Goal: Check status: Check status

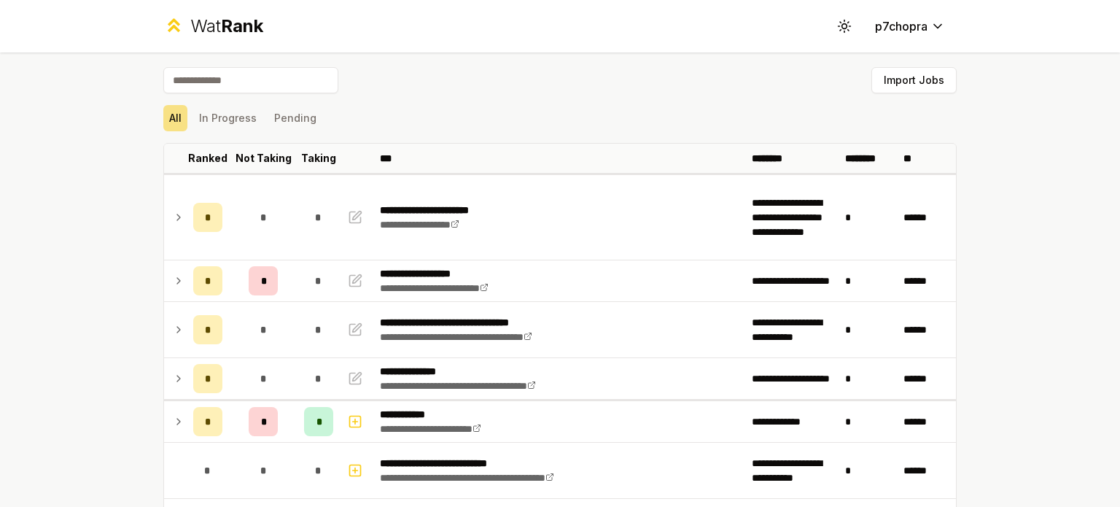
click at [106, 290] on div "**********" at bounding box center [560, 253] width 1120 height 507
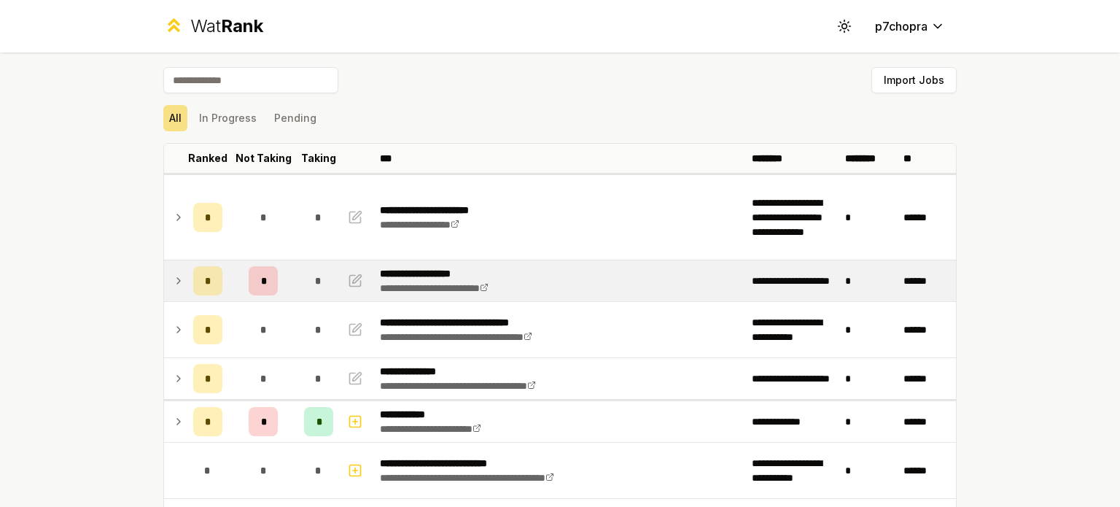
click at [285, 288] on td "*" at bounding box center [263, 280] width 70 height 41
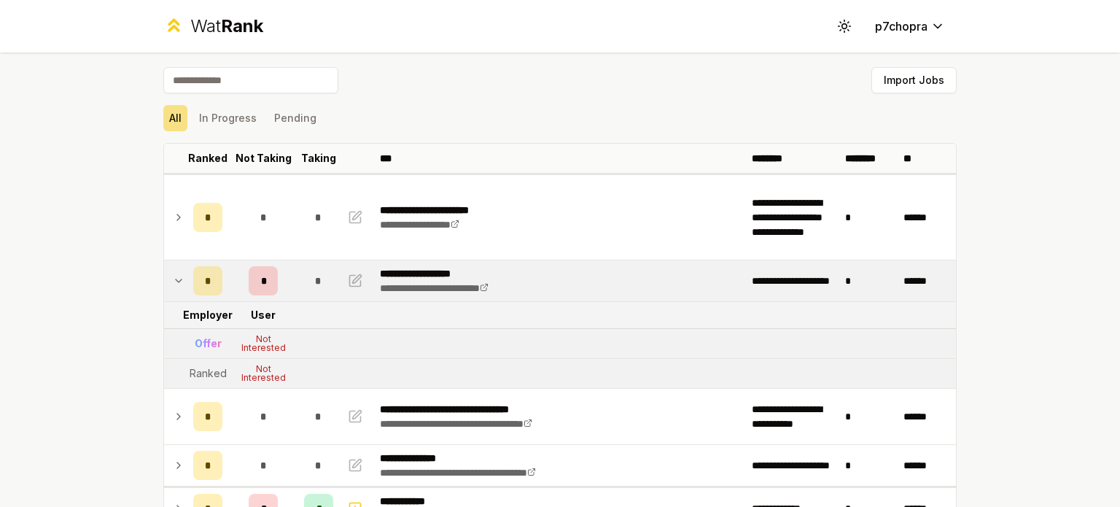
click at [285, 288] on td "*" at bounding box center [263, 280] width 70 height 41
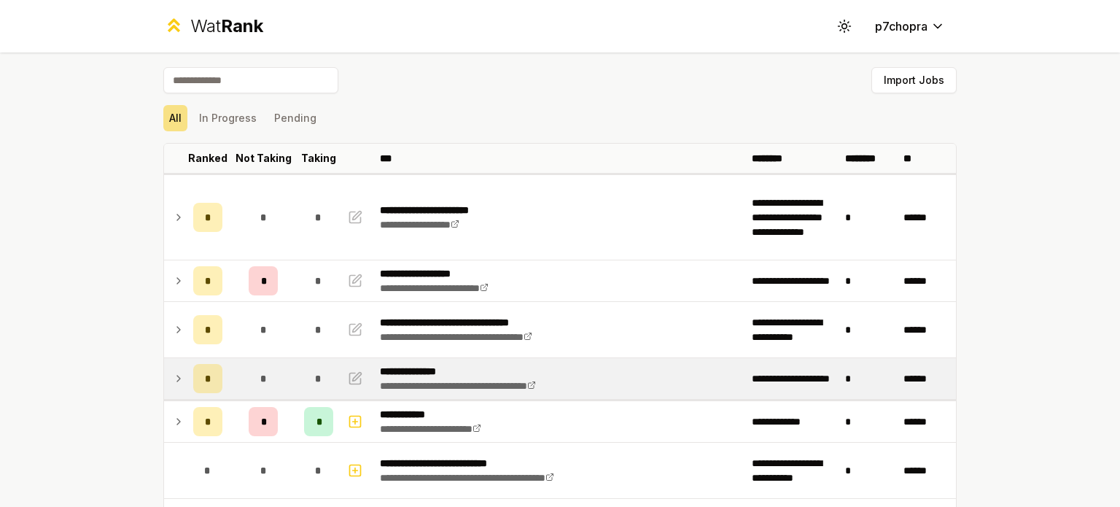
click at [298, 359] on td "*" at bounding box center [318, 378] width 41 height 41
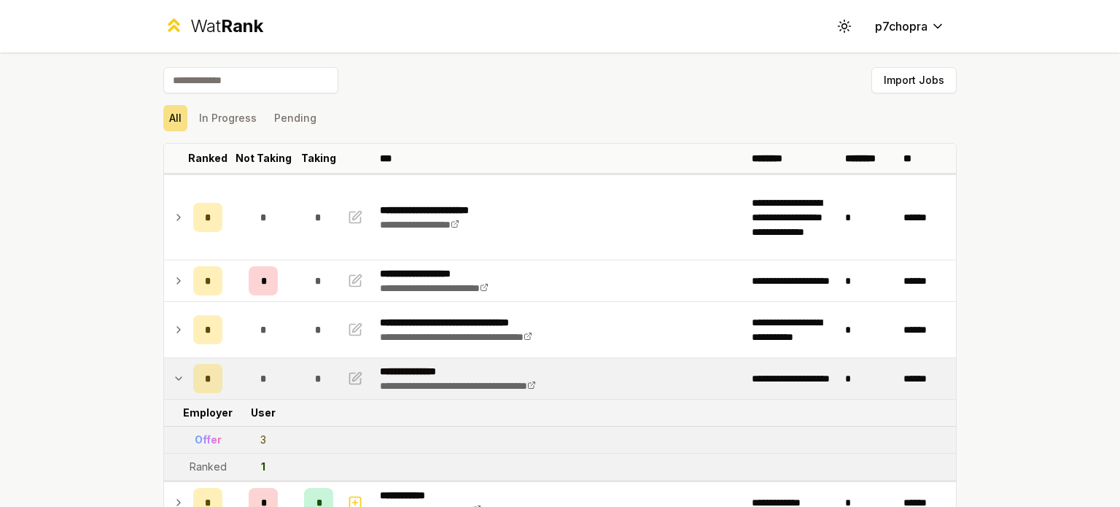
click at [298, 365] on td "*" at bounding box center [318, 378] width 41 height 41
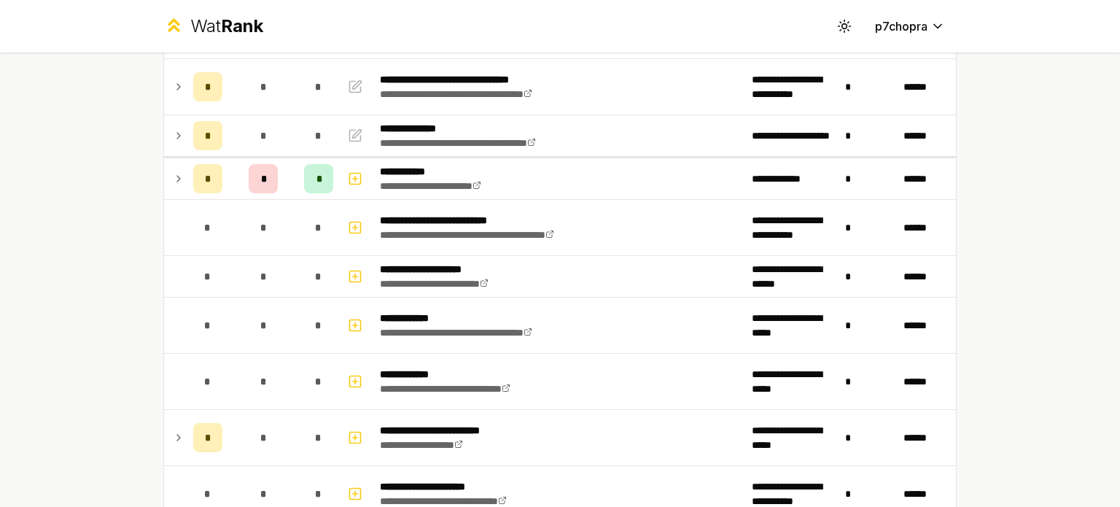
scroll to position [729, 0]
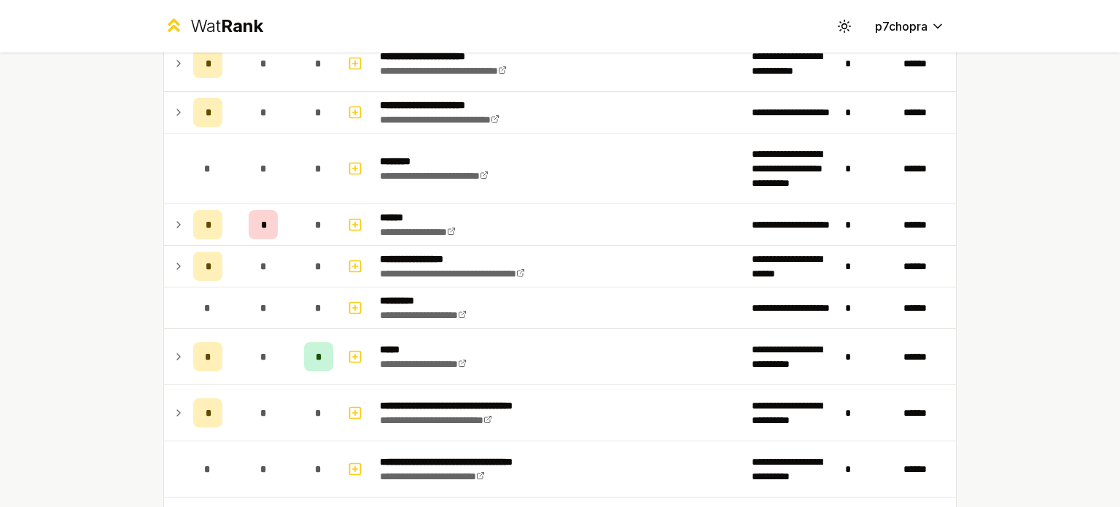
click at [12, 262] on div "**********" at bounding box center [560, 253] width 1120 height 507
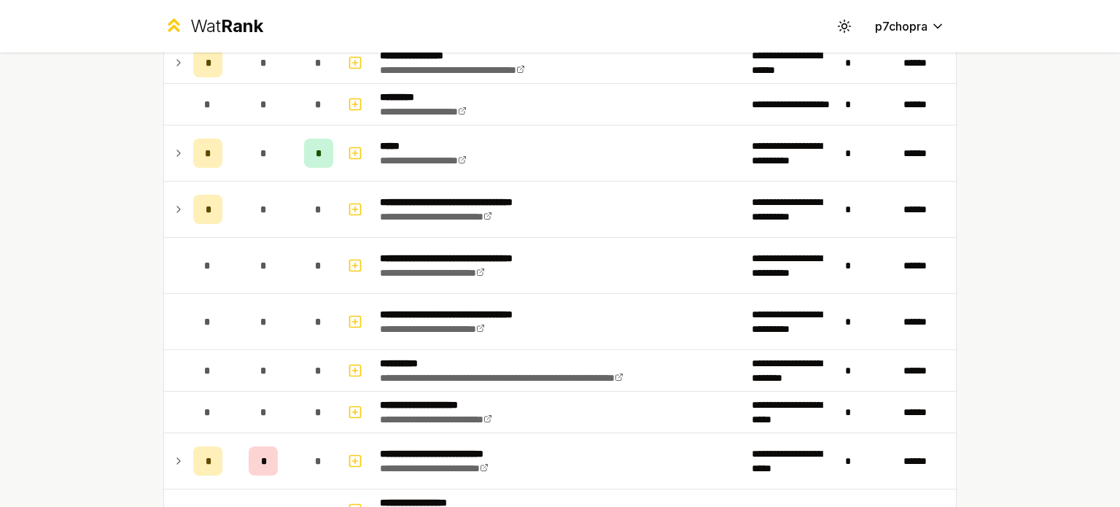
scroll to position [972, 0]
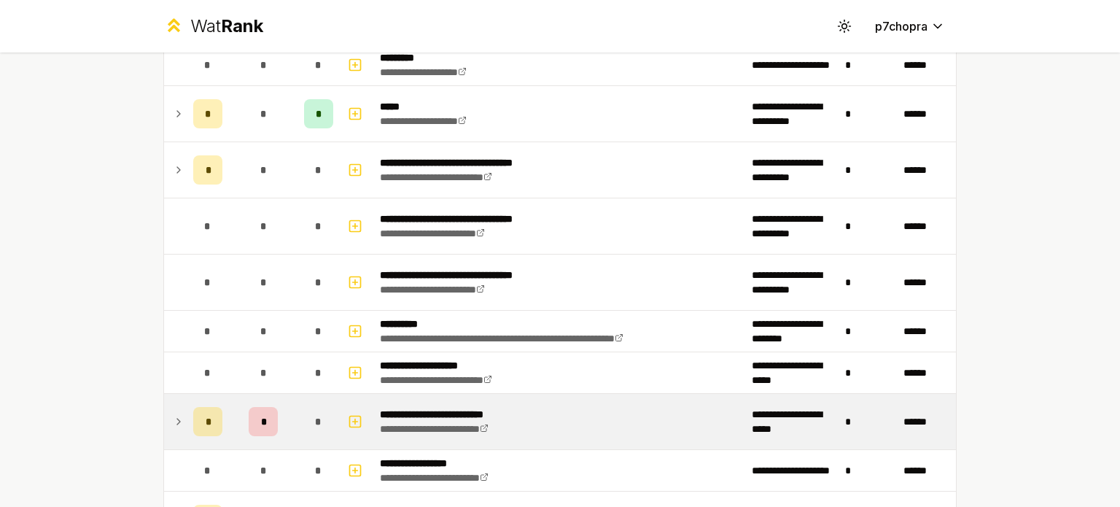
click at [284, 403] on td "*" at bounding box center [263, 421] width 70 height 55
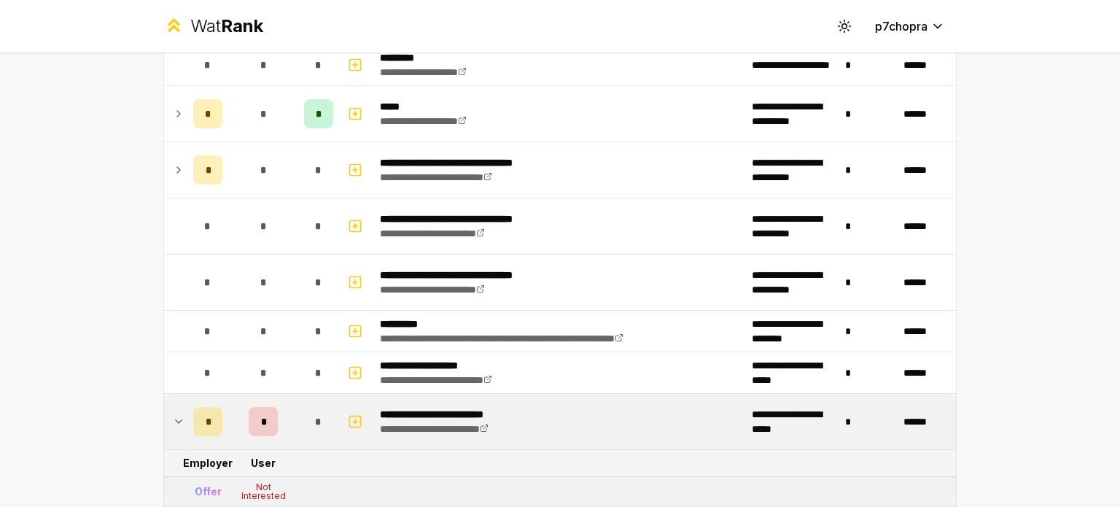
scroll to position [1215, 0]
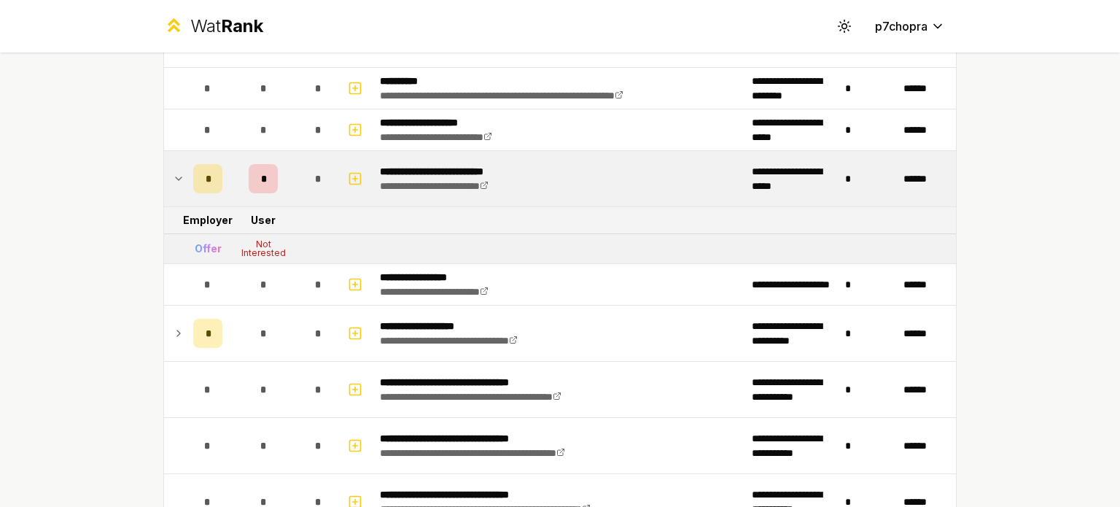
click at [79, 225] on div "**********" at bounding box center [560, 253] width 1120 height 507
click at [249, 177] on div "*" at bounding box center [263, 178] width 29 height 29
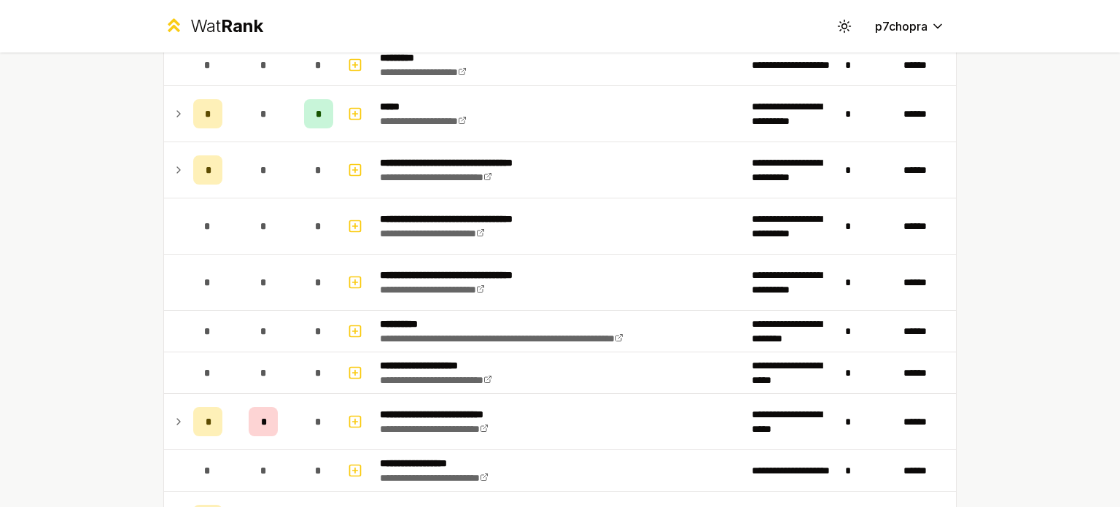
scroll to position [729, 0]
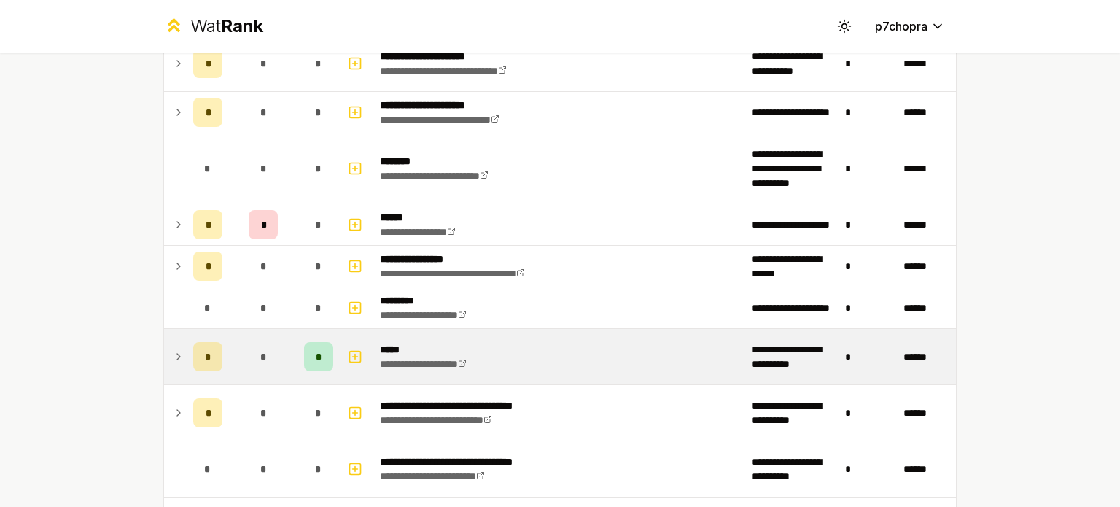
click at [285, 342] on td "*" at bounding box center [263, 356] width 70 height 55
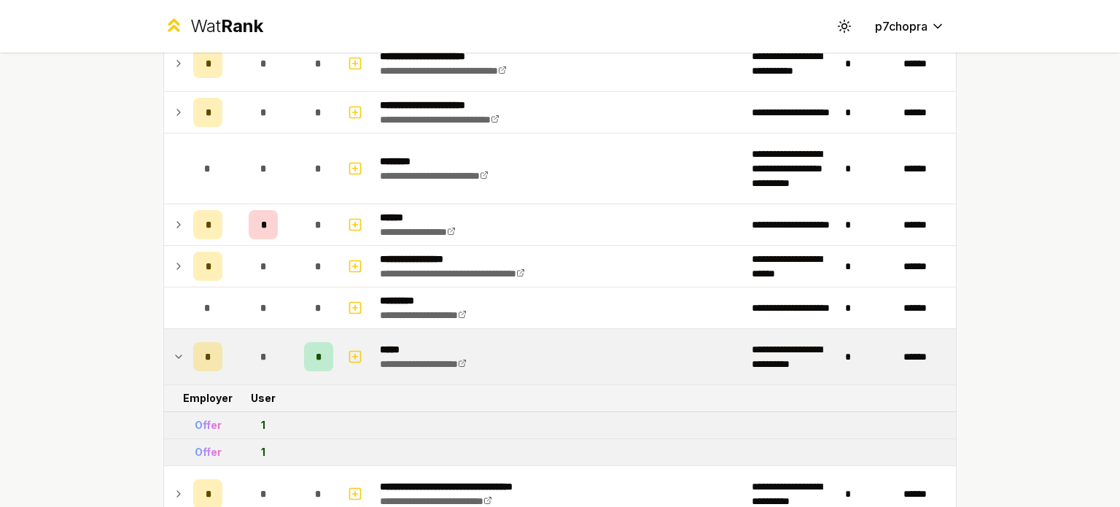
click at [285, 342] on td "*" at bounding box center [263, 356] width 70 height 55
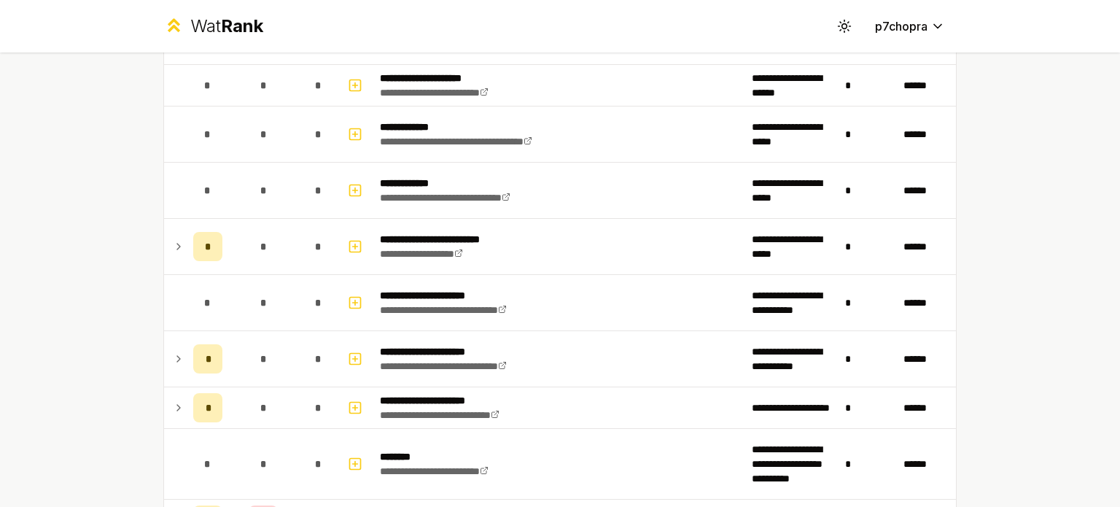
scroll to position [365, 0]
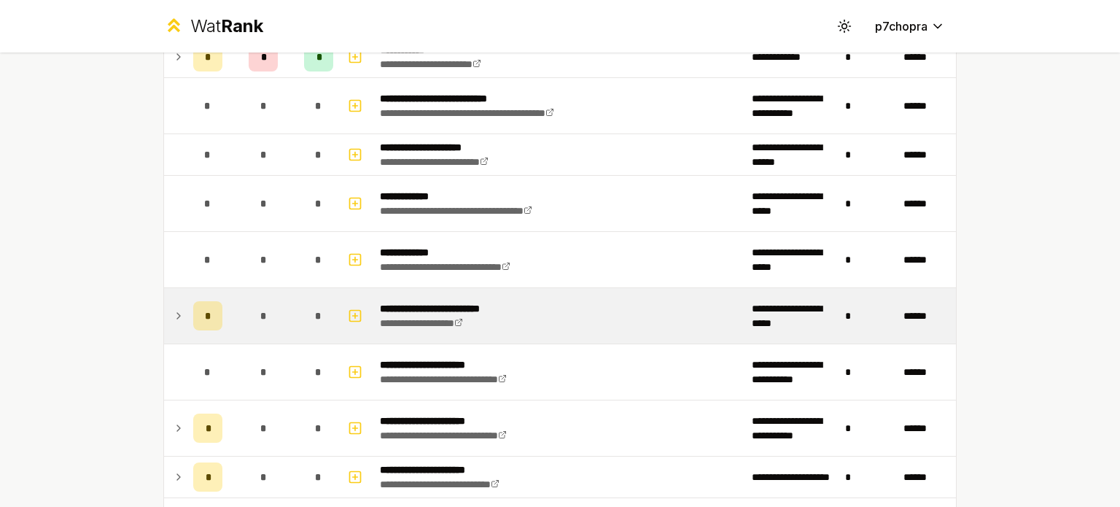
click at [284, 317] on td "*" at bounding box center [263, 315] width 70 height 55
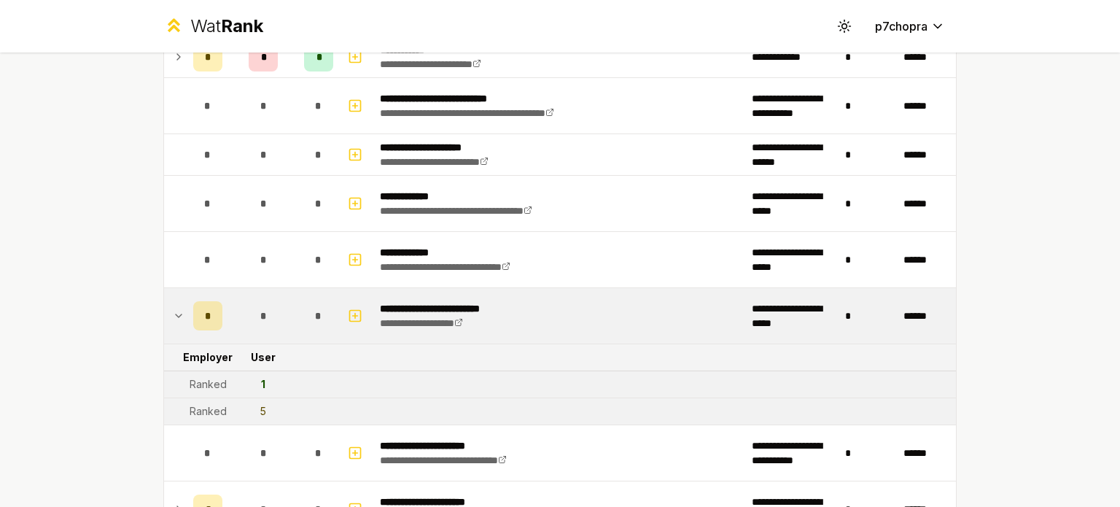
click at [284, 317] on td "*" at bounding box center [263, 315] width 70 height 55
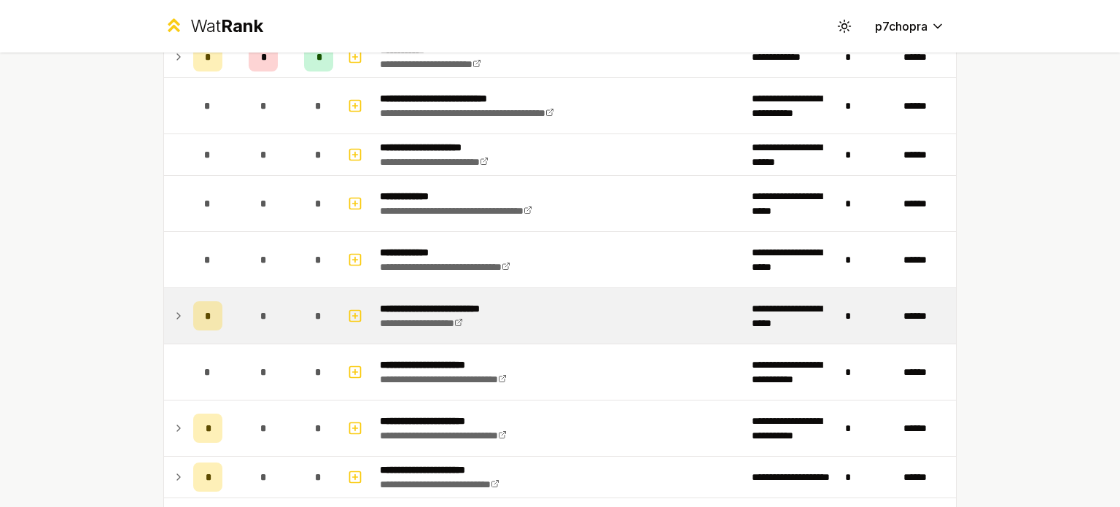
scroll to position [121, 0]
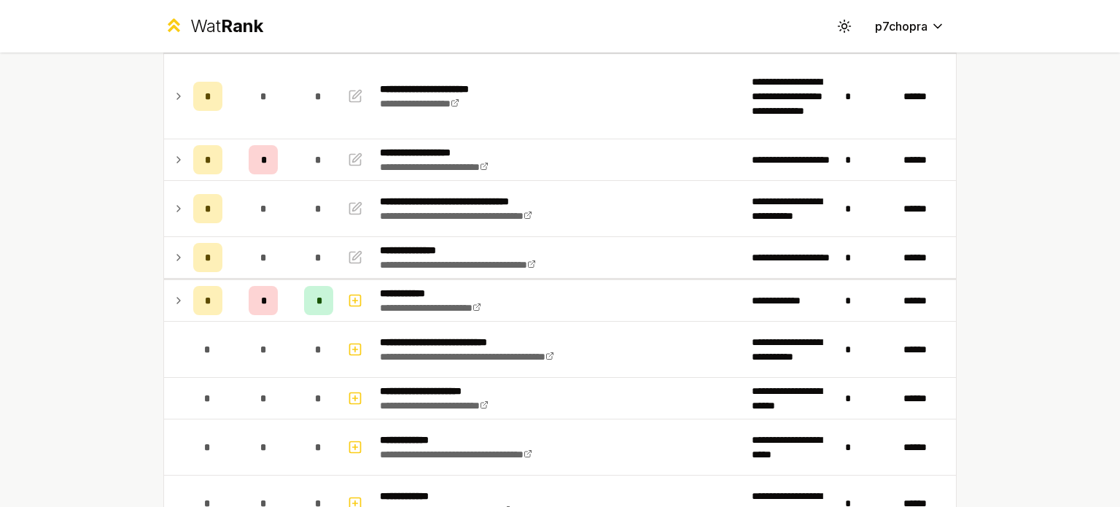
click at [284, 317] on td "*" at bounding box center [263, 300] width 70 height 41
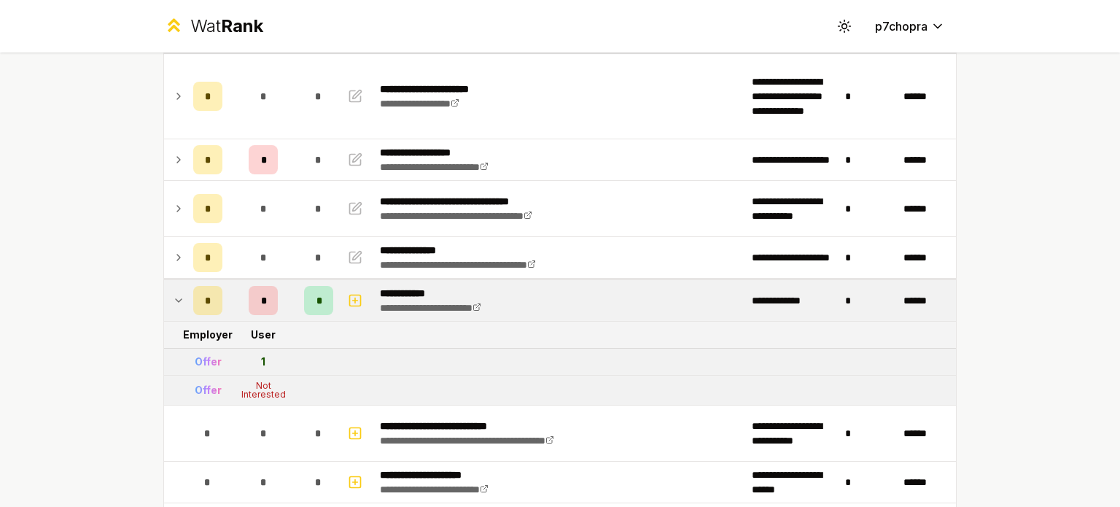
click at [284, 317] on td "*" at bounding box center [263, 300] width 70 height 41
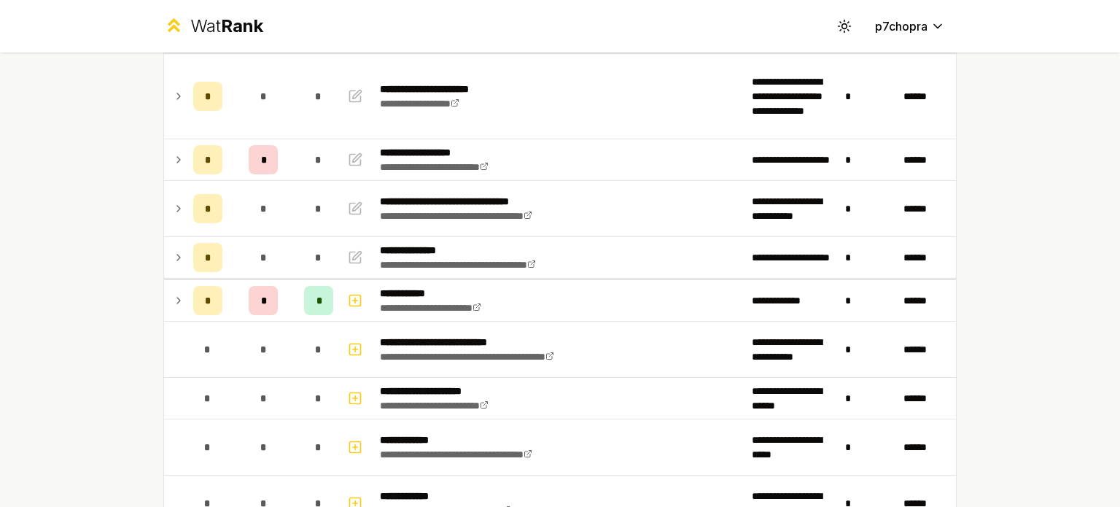
scroll to position [0, 0]
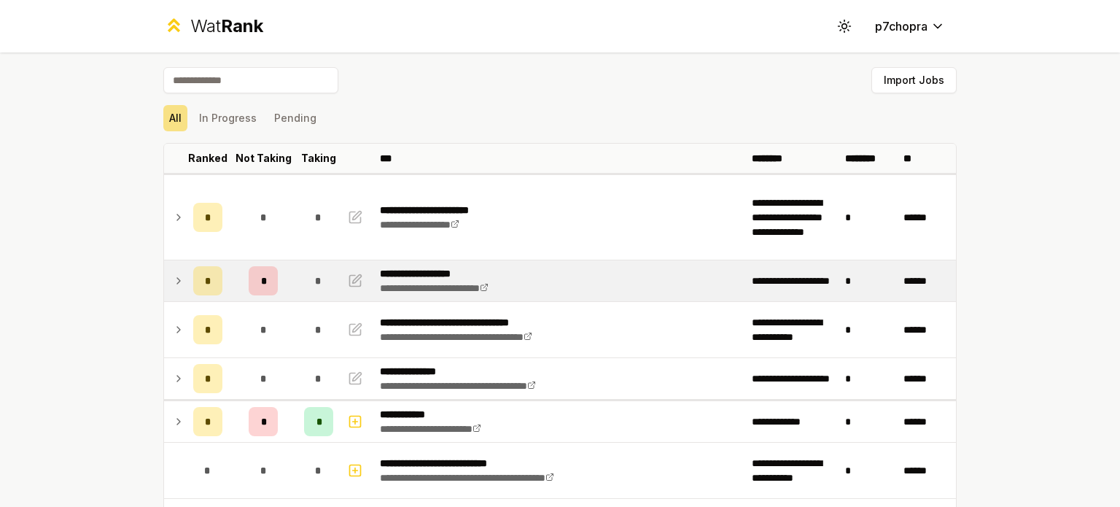
click at [286, 283] on td "*" at bounding box center [263, 280] width 70 height 41
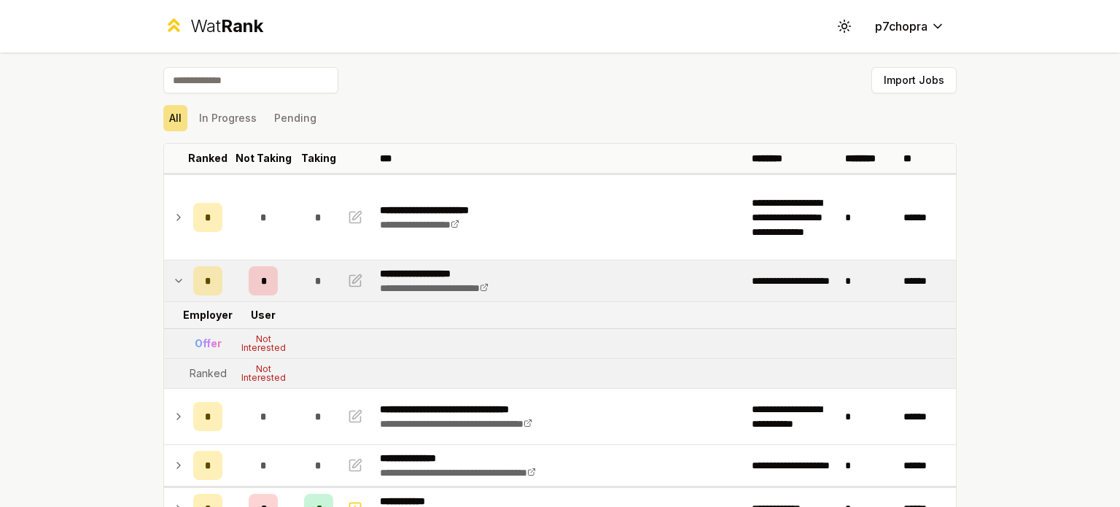
click at [286, 283] on td "*" at bounding box center [263, 280] width 70 height 41
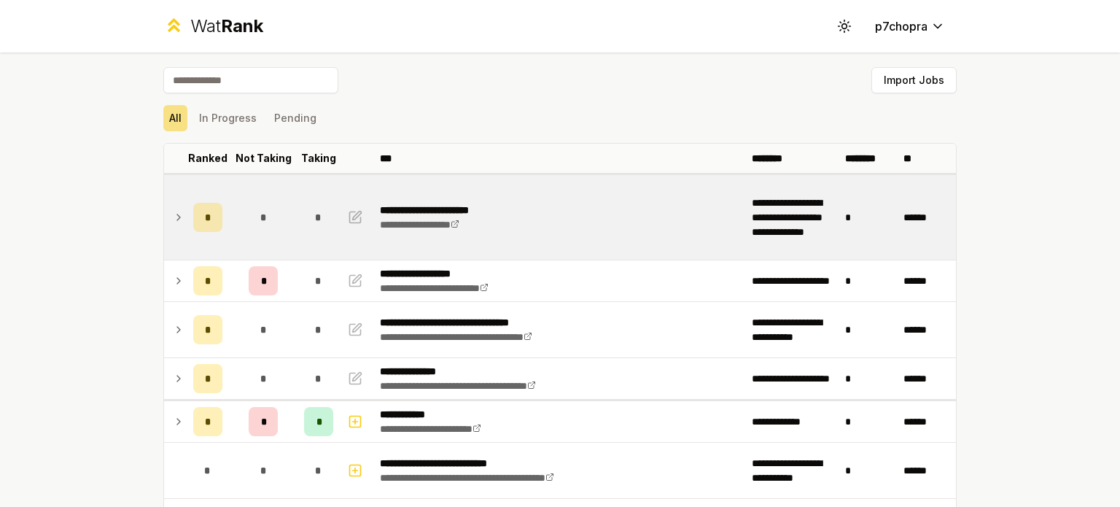
click at [289, 237] on td "*" at bounding box center [263, 217] width 70 height 85
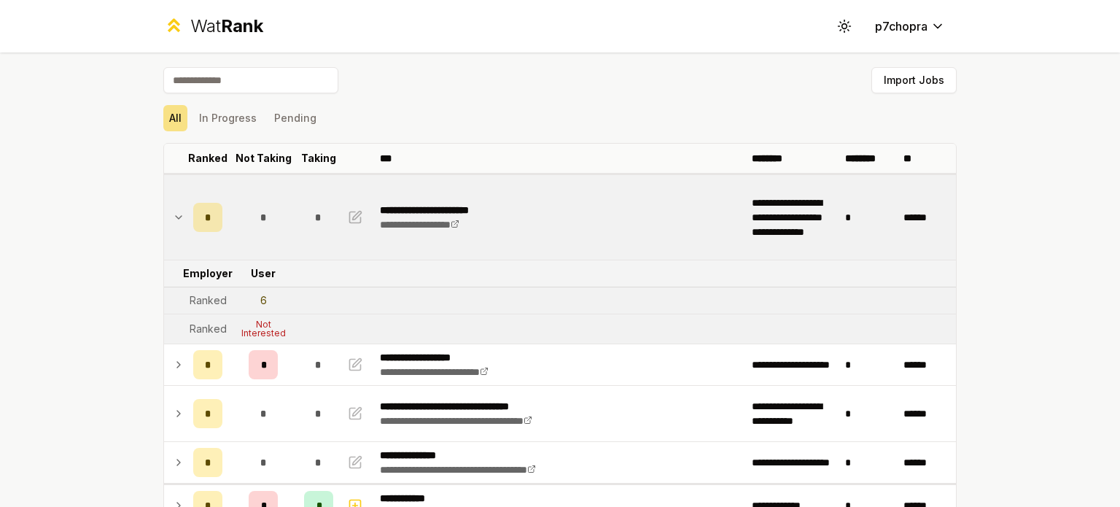
click at [289, 237] on td "*" at bounding box center [263, 217] width 70 height 85
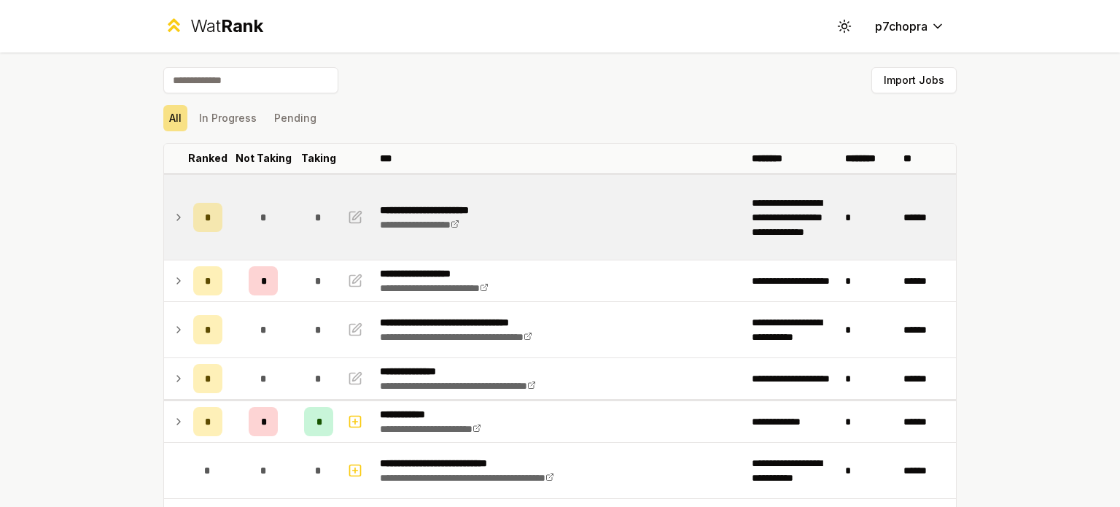
click at [289, 237] on td "*" at bounding box center [263, 217] width 70 height 85
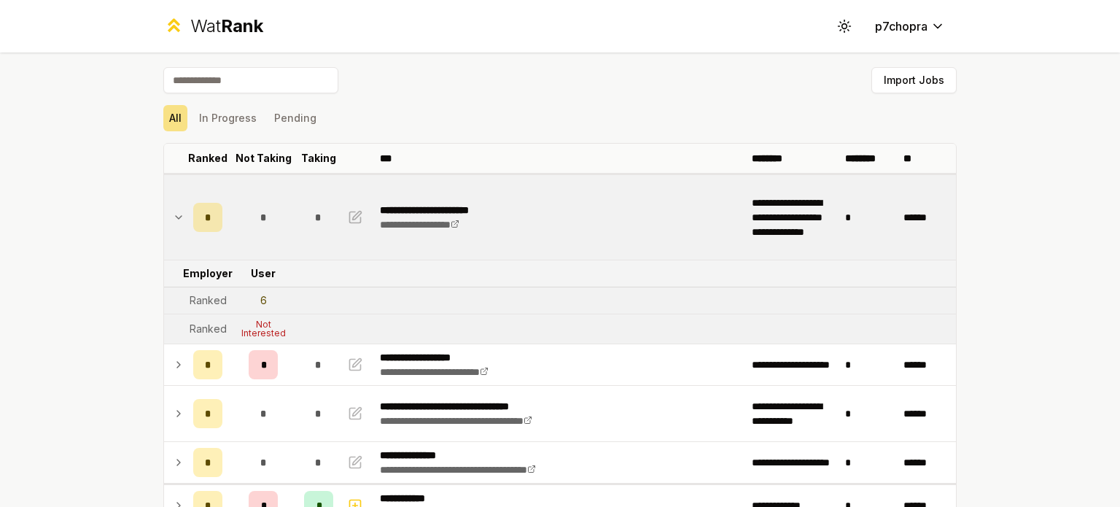
click at [289, 237] on td "*" at bounding box center [263, 217] width 70 height 85
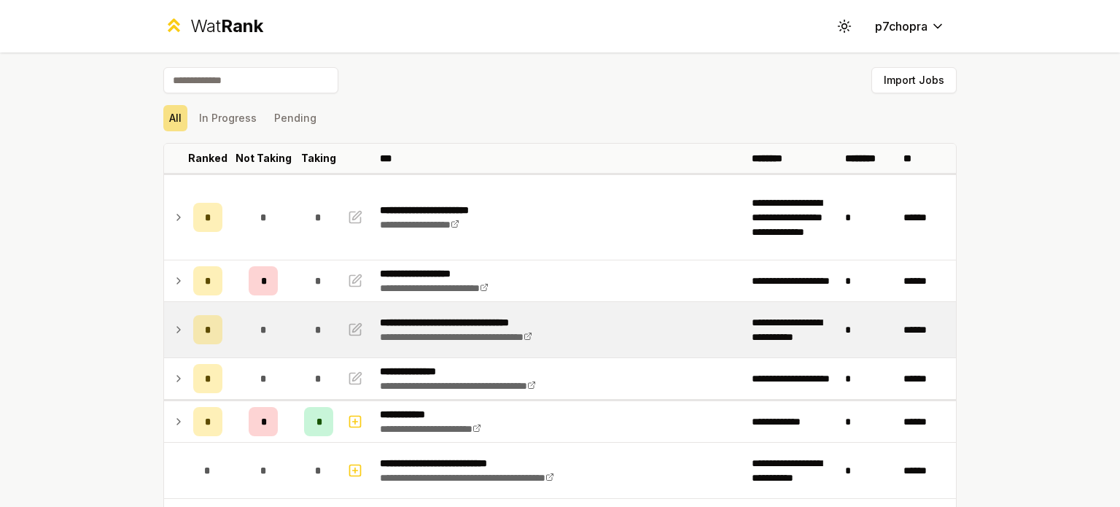
click at [289, 320] on td "*" at bounding box center [263, 329] width 70 height 55
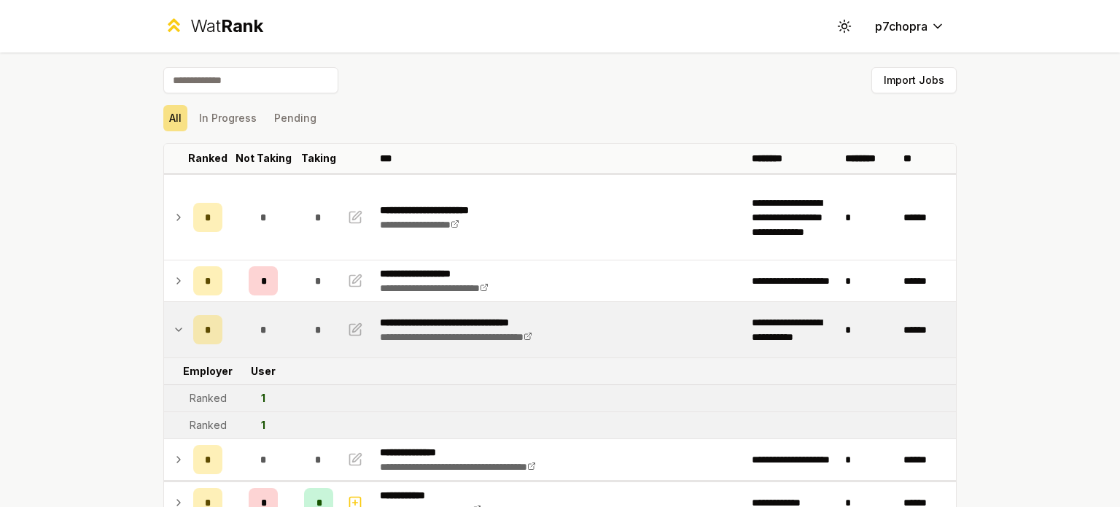
click at [289, 320] on td "*" at bounding box center [263, 329] width 70 height 55
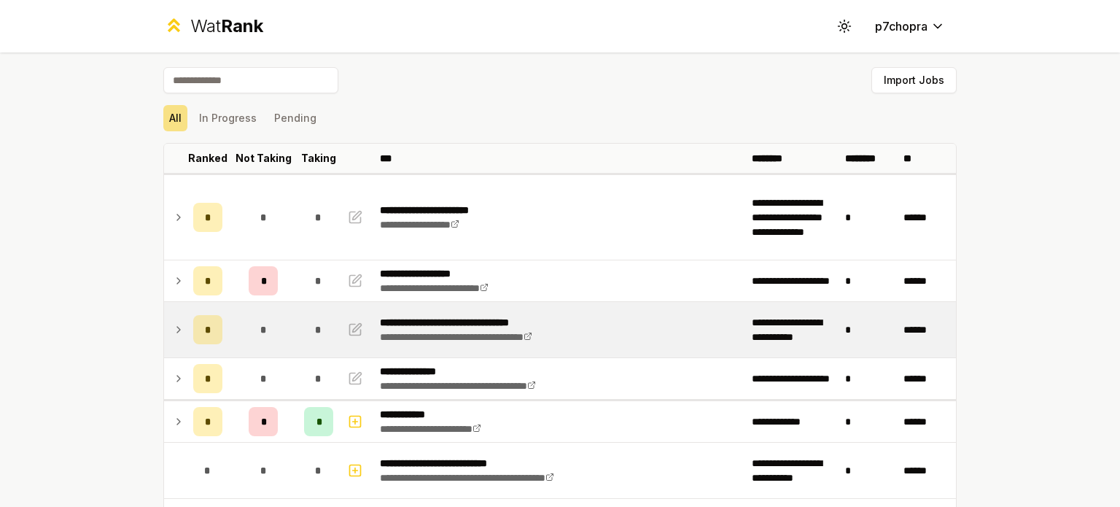
click at [289, 320] on td "*" at bounding box center [263, 329] width 70 height 55
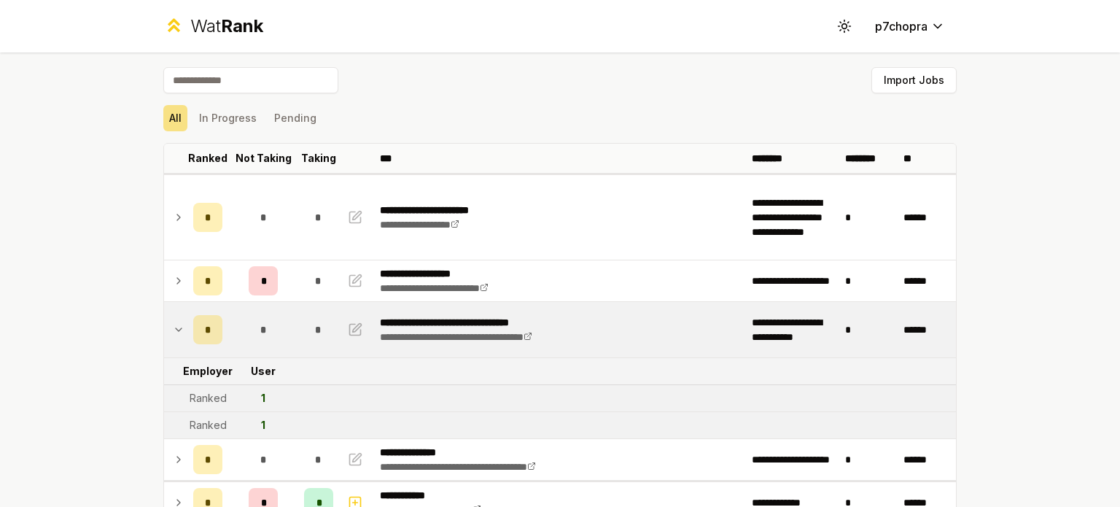
click at [289, 320] on td "*" at bounding box center [263, 329] width 70 height 55
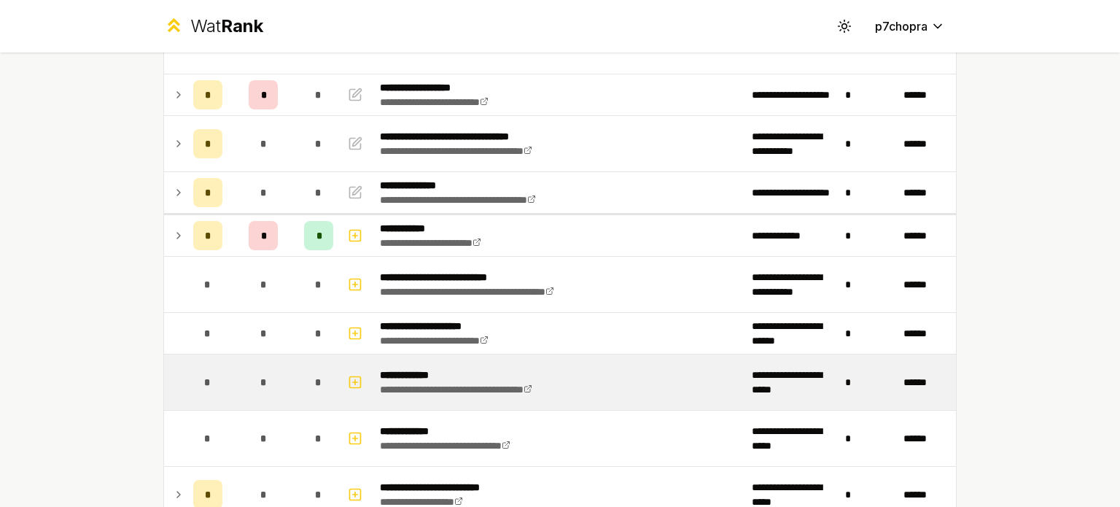
scroll to position [243, 0]
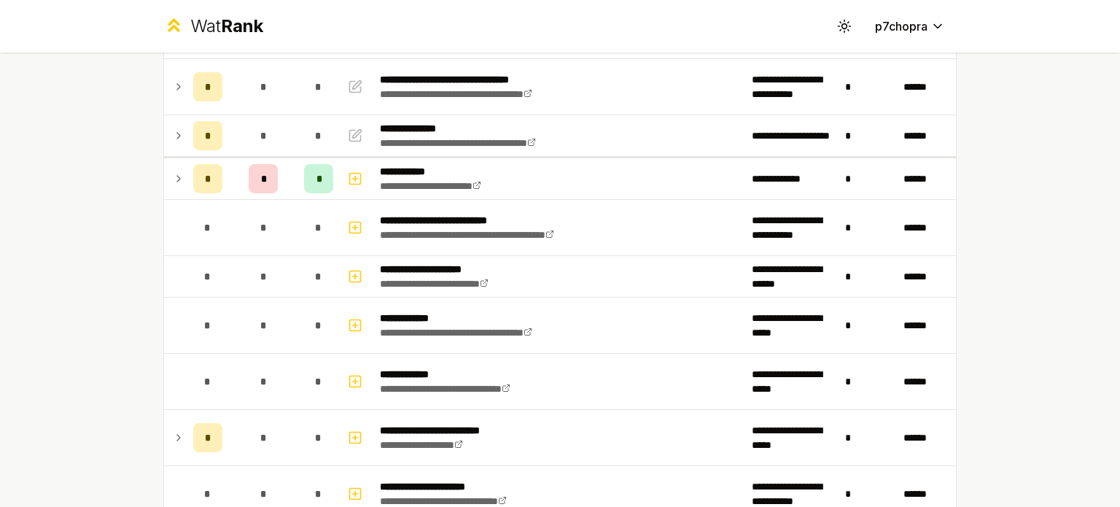
click at [73, 144] on div "**********" at bounding box center [560, 253] width 1120 height 507
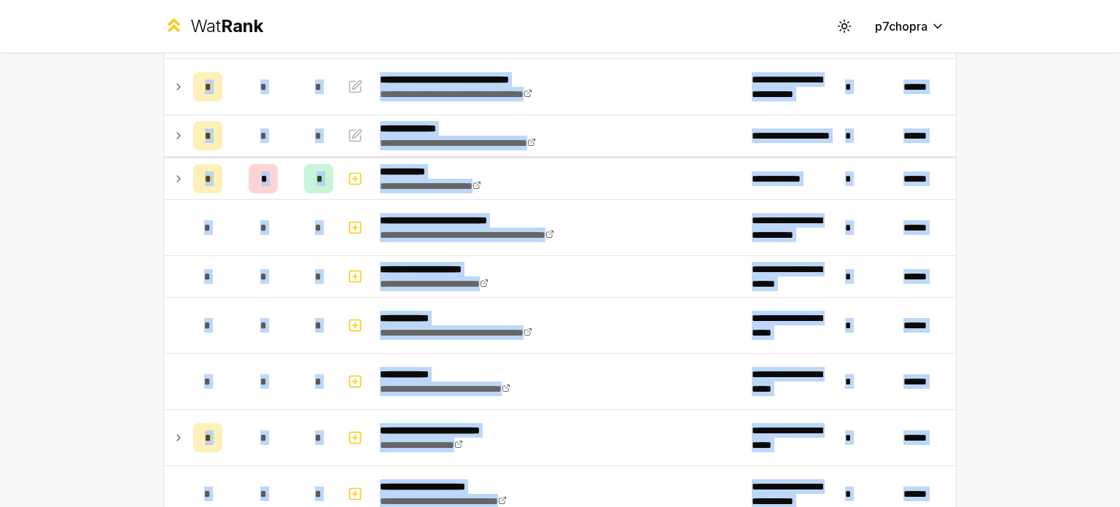
click at [71, 128] on div "**********" at bounding box center [560, 253] width 1120 height 507
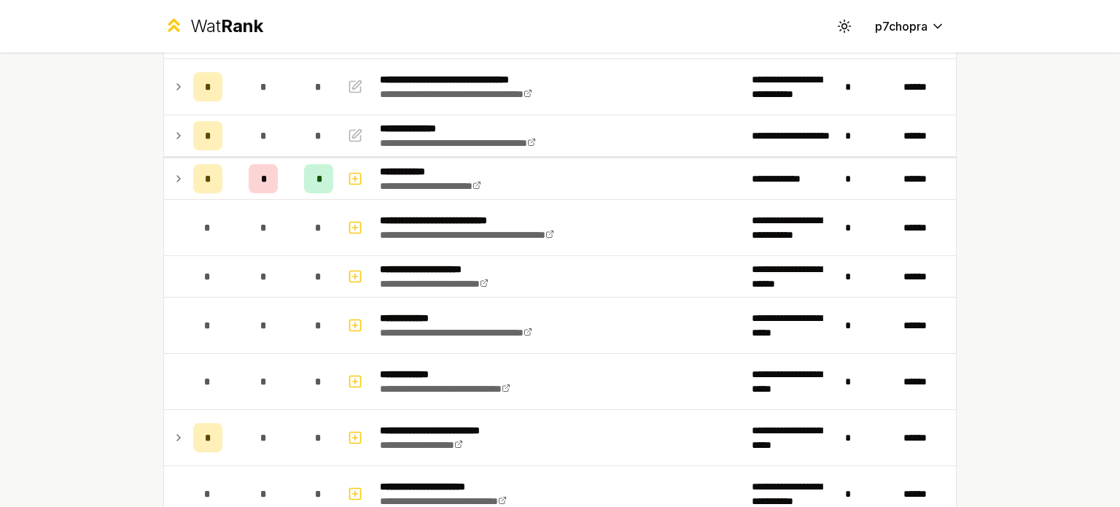
click at [87, 131] on div "**********" at bounding box center [560, 253] width 1120 height 507
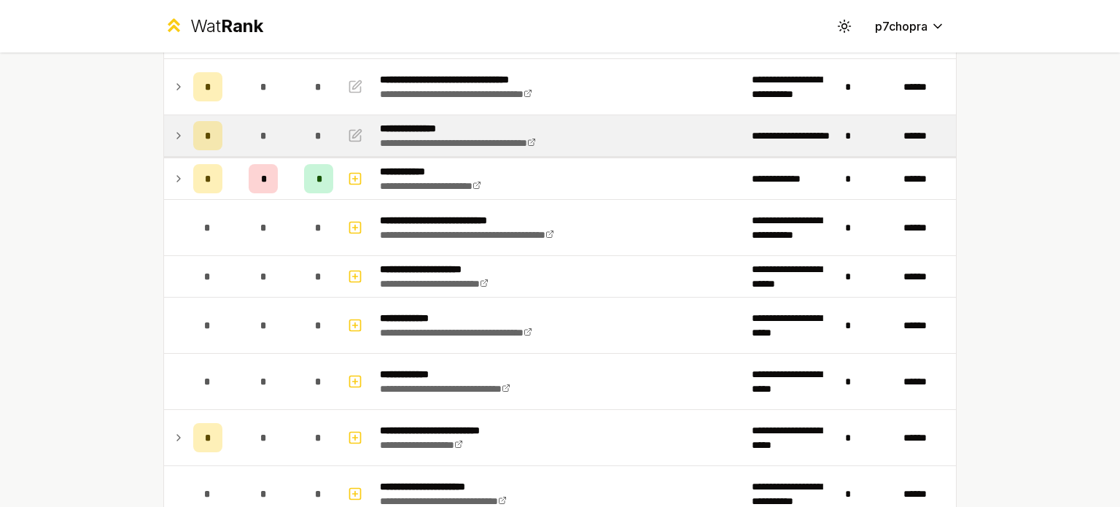
click at [214, 130] on div "*" at bounding box center [207, 135] width 29 height 29
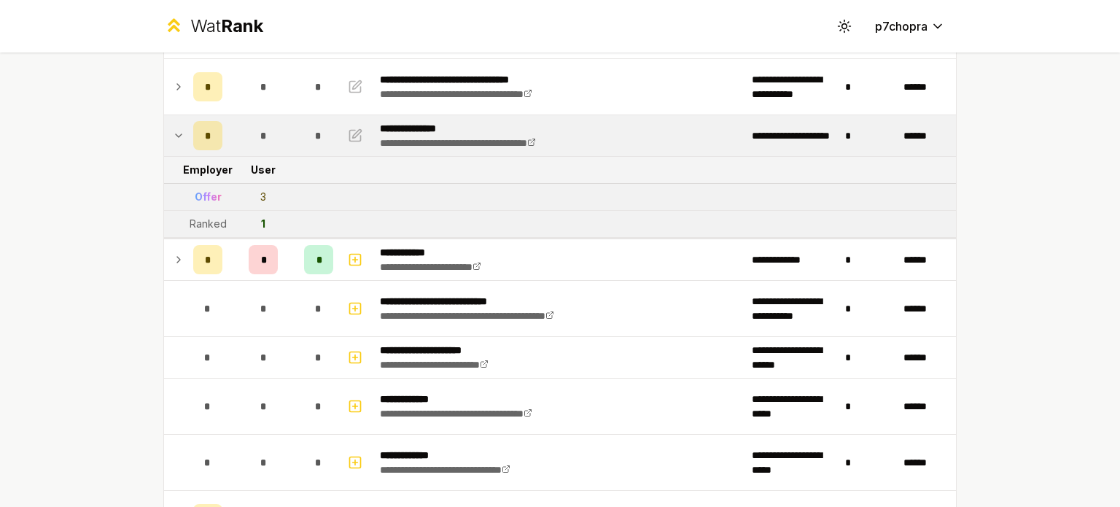
click at [214, 130] on div "*" at bounding box center [207, 135] width 29 height 29
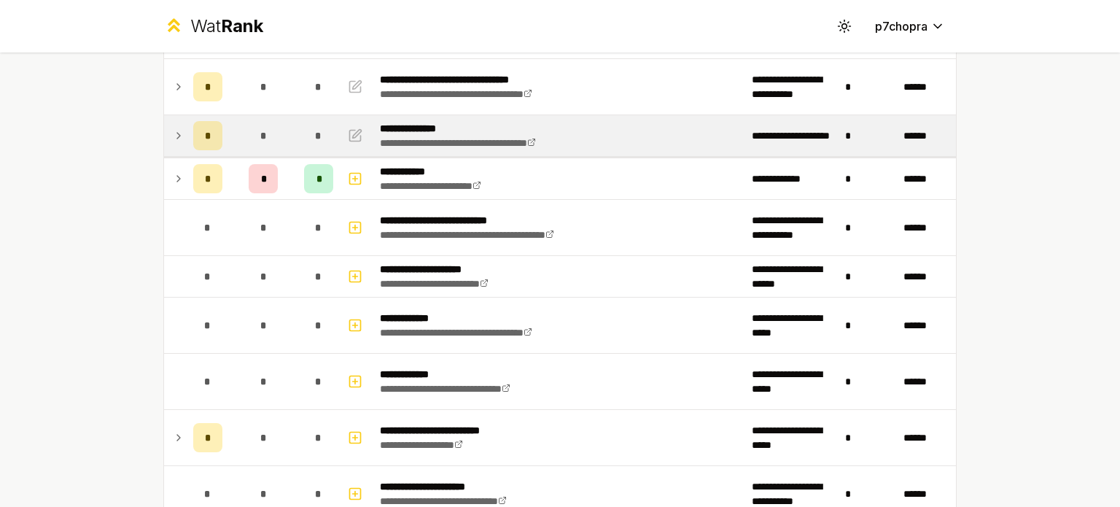
click at [233, 136] on td "*" at bounding box center [263, 135] width 70 height 41
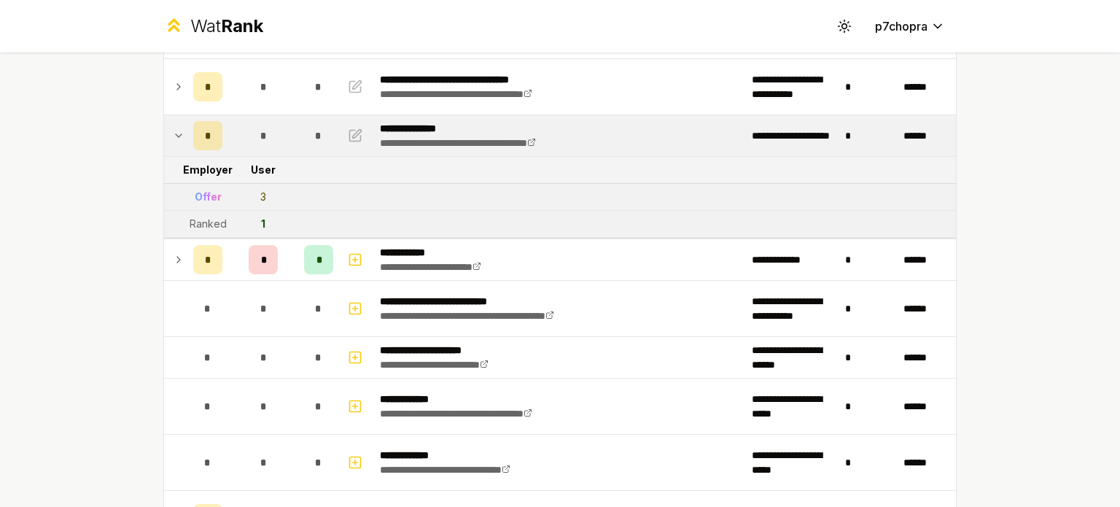
click at [233, 136] on td "*" at bounding box center [263, 135] width 70 height 41
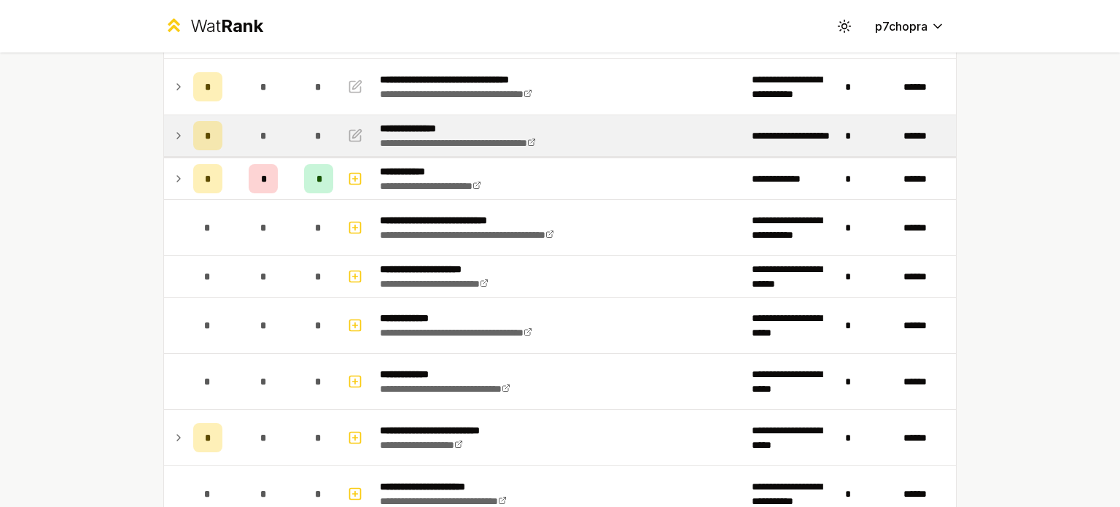
click at [233, 136] on td "*" at bounding box center [263, 135] width 70 height 41
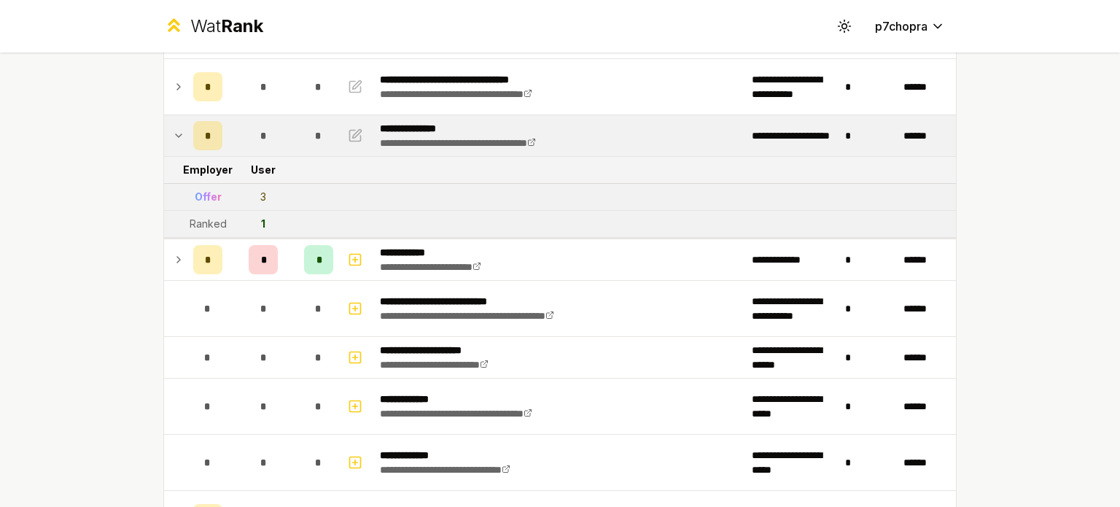
click at [233, 136] on td "*" at bounding box center [263, 135] width 70 height 41
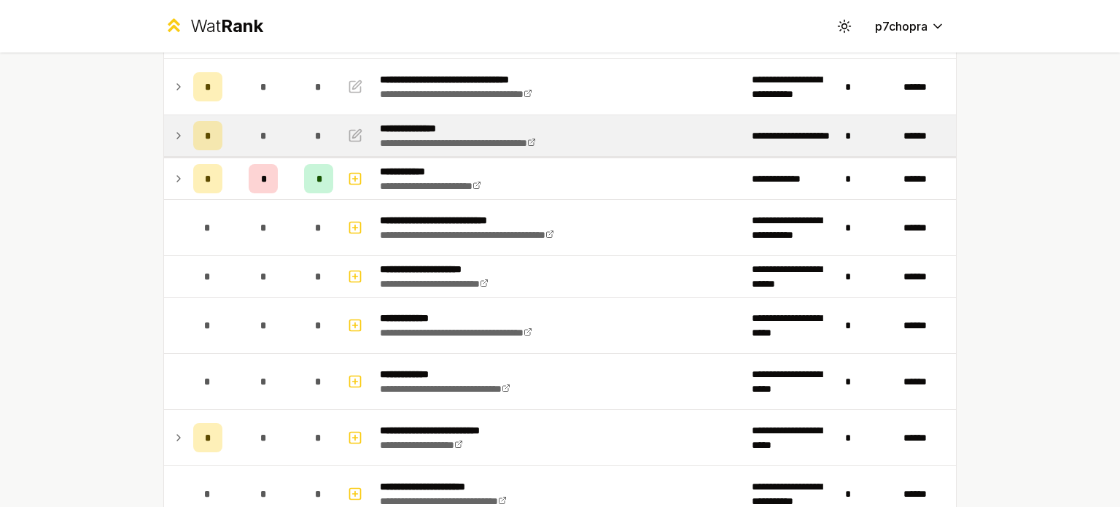
click at [233, 136] on td "*" at bounding box center [263, 135] width 70 height 41
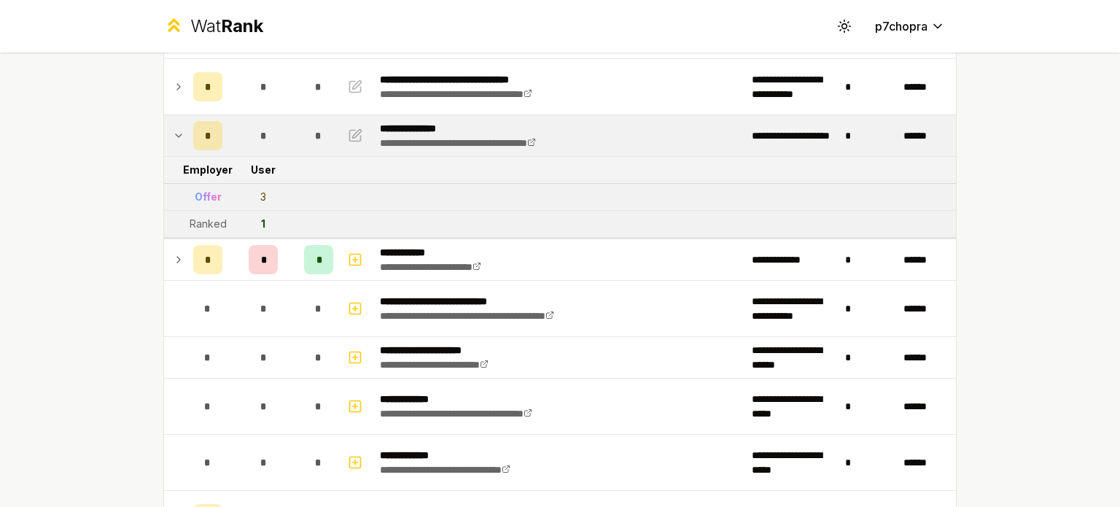
click at [233, 136] on td "*" at bounding box center [263, 135] width 70 height 41
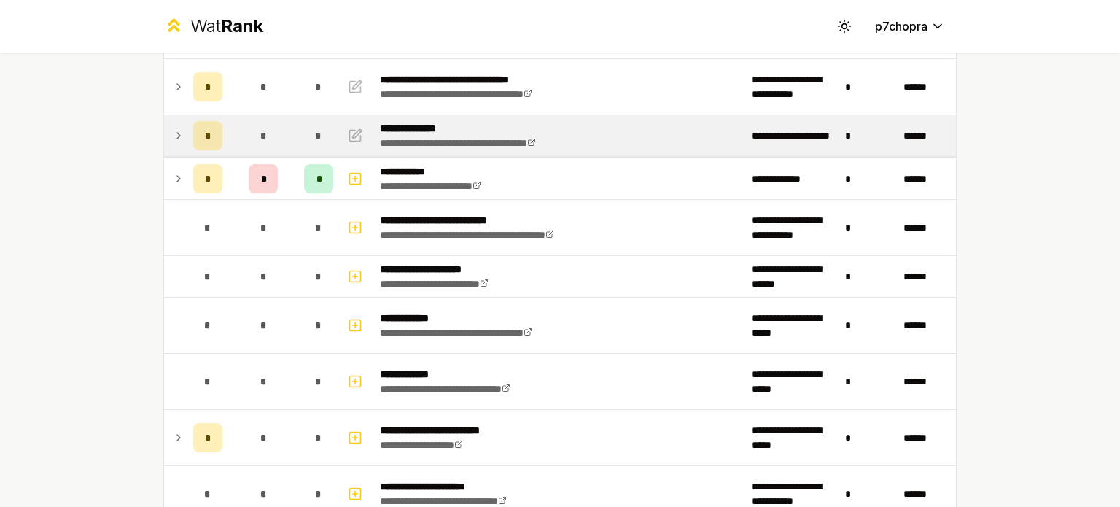
click at [233, 136] on td "*" at bounding box center [263, 135] width 70 height 41
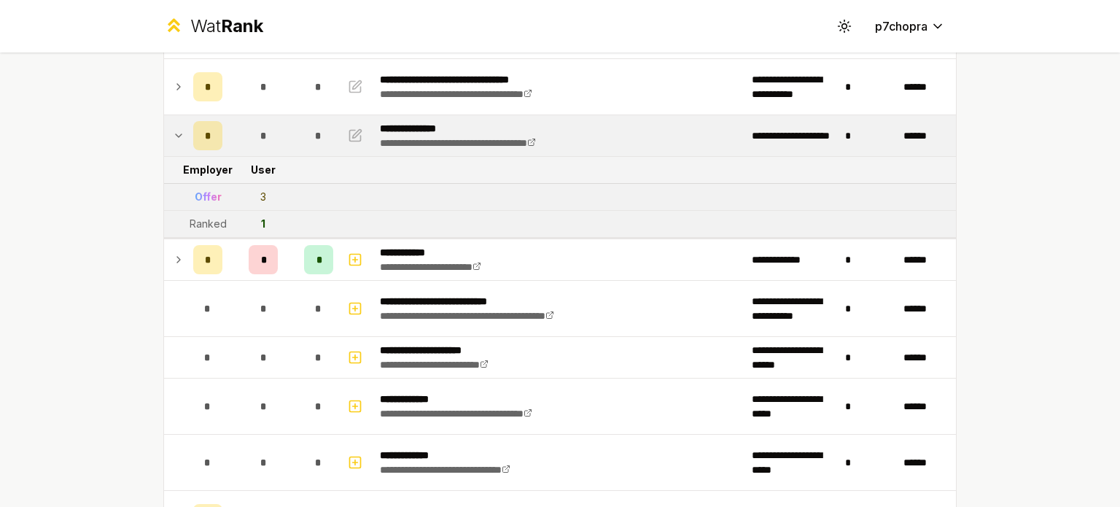
click at [233, 136] on td "*" at bounding box center [263, 135] width 70 height 41
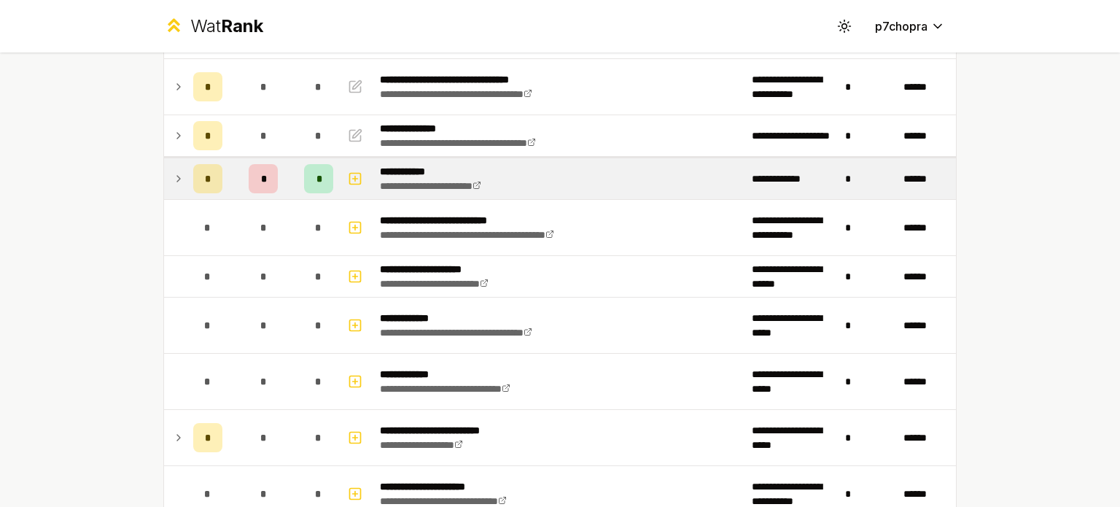
scroll to position [0, 0]
